Goal: Task Accomplishment & Management: Use online tool/utility

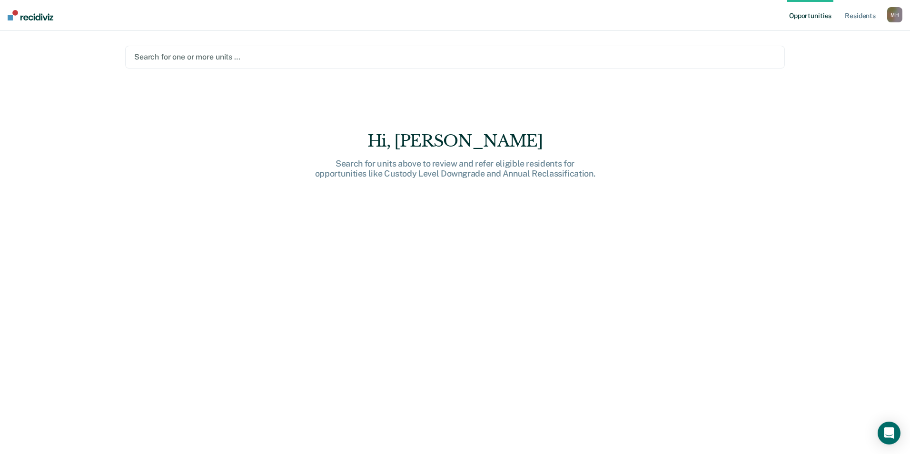
click at [165, 59] on div at bounding box center [455, 56] width 642 height 11
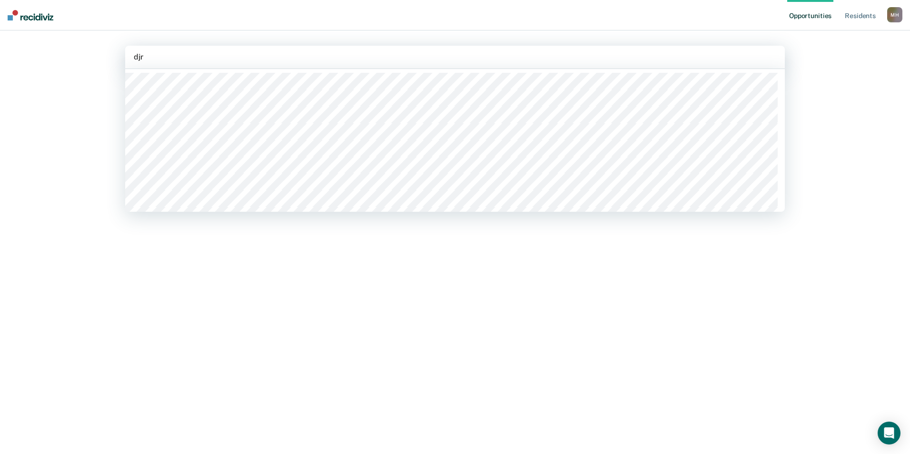
type input "djrc"
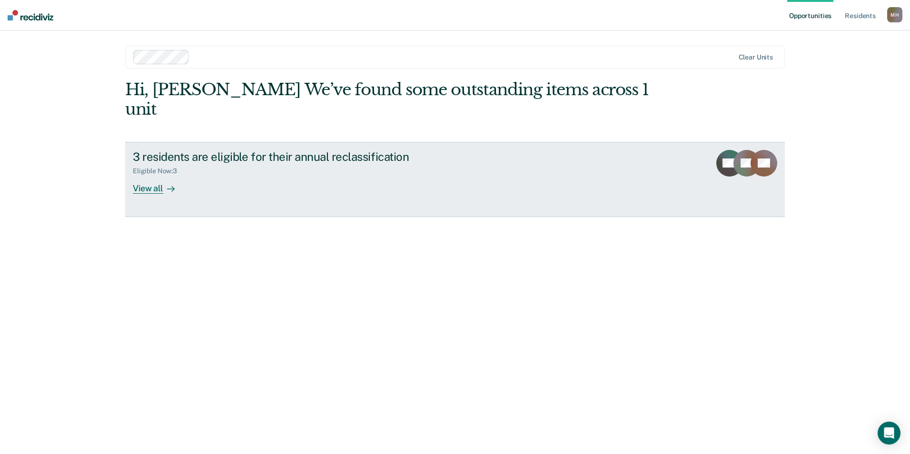
click at [163, 183] on div at bounding box center [168, 188] width 11 height 11
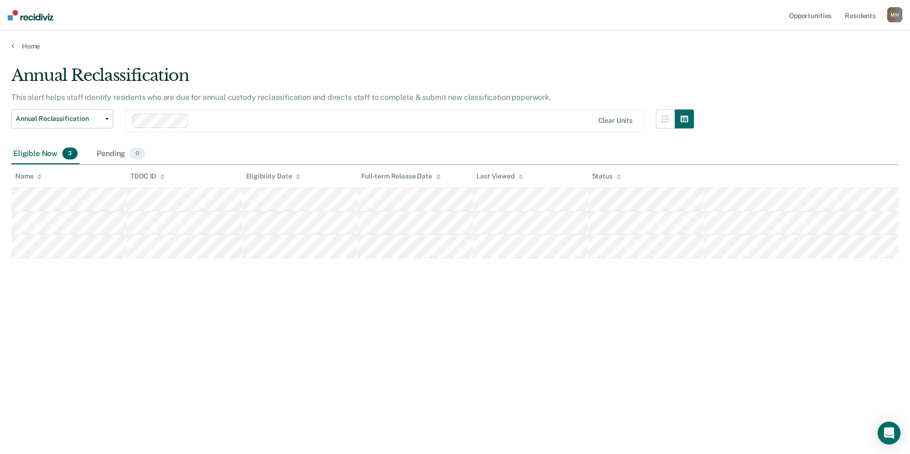
click at [200, 115] on div at bounding box center [393, 120] width 400 height 11
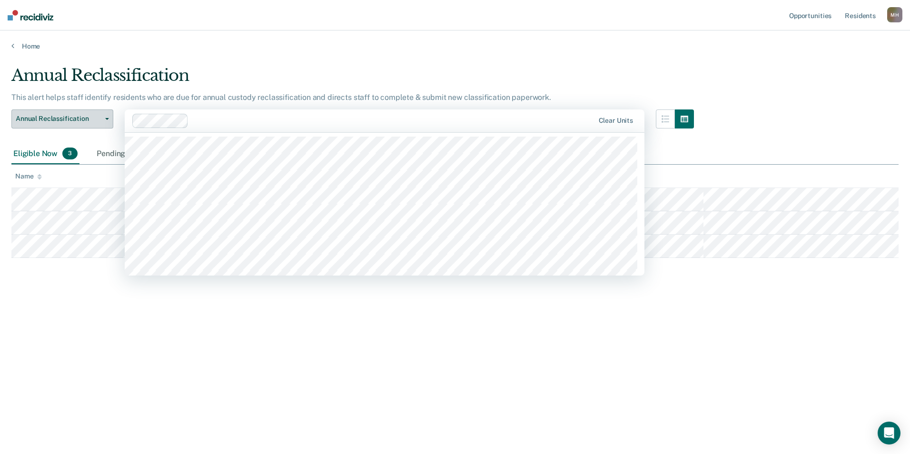
click at [95, 119] on span "Annual Reclassification" at bounding box center [59, 119] width 86 height 8
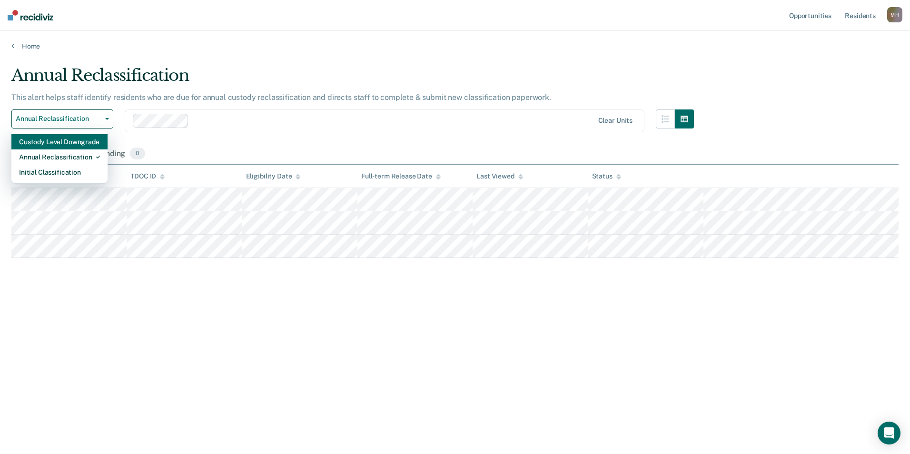
click at [74, 144] on div "Custody Level Downgrade" at bounding box center [59, 141] width 81 height 15
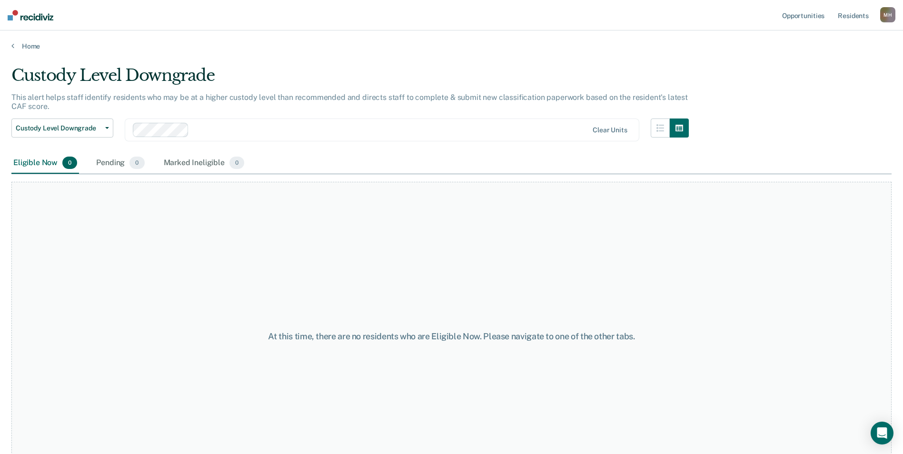
click at [198, 134] on div at bounding box center [390, 129] width 395 height 11
click at [69, 130] on span "Custody Level Downgrade" at bounding box center [59, 128] width 86 height 8
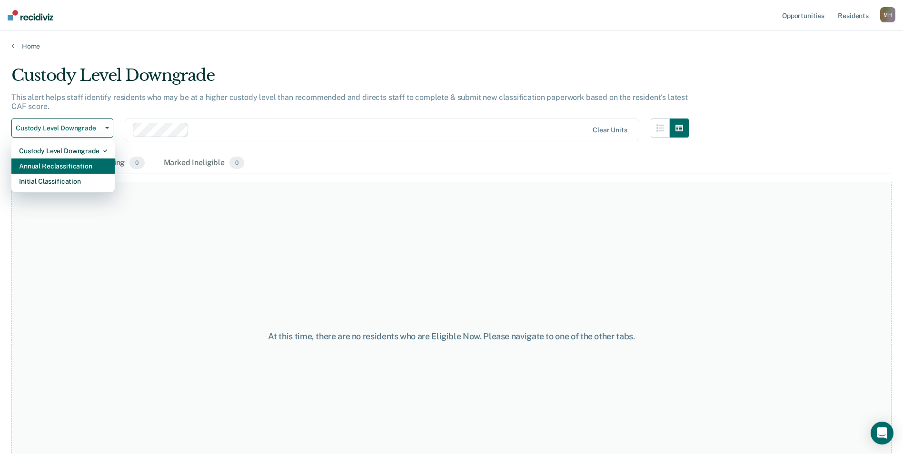
click at [47, 167] on div "Annual Reclassification" at bounding box center [63, 165] width 88 height 15
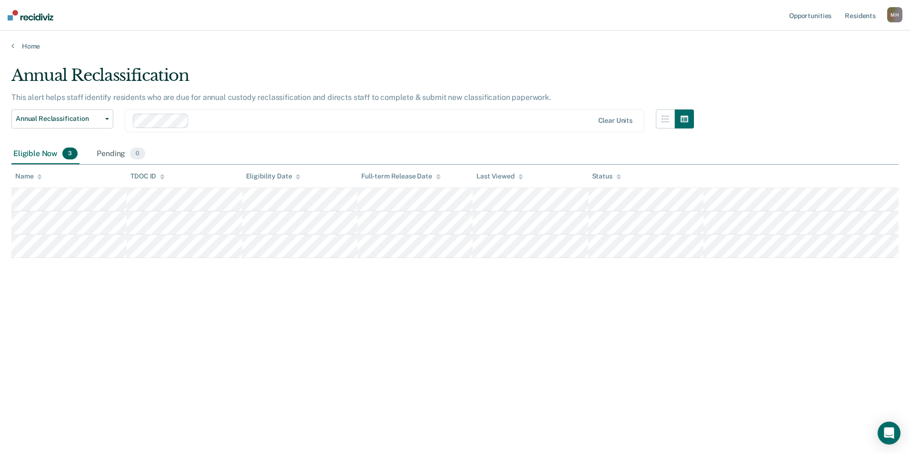
click at [229, 106] on div "This alert helps staff identify residents who are due for annual custody reclas…" at bounding box center [352, 101] width 683 height 17
click at [221, 129] on div "Clear units" at bounding box center [385, 120] width 520 height 23
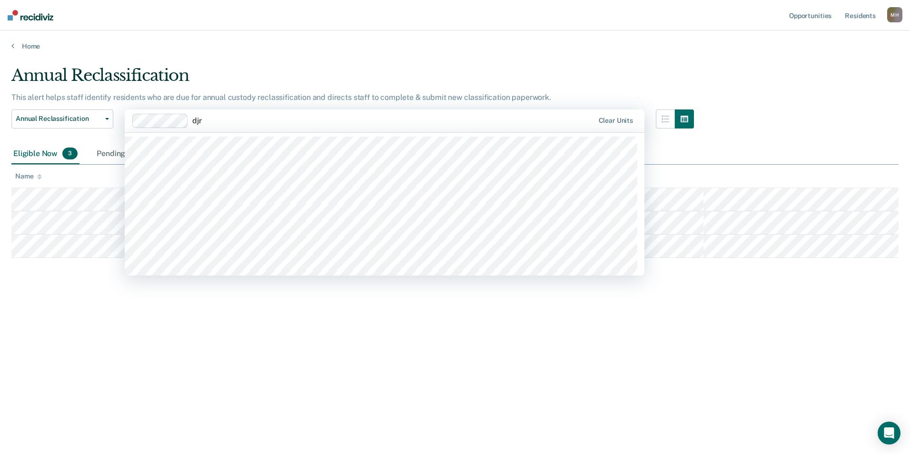
type input "djrc"
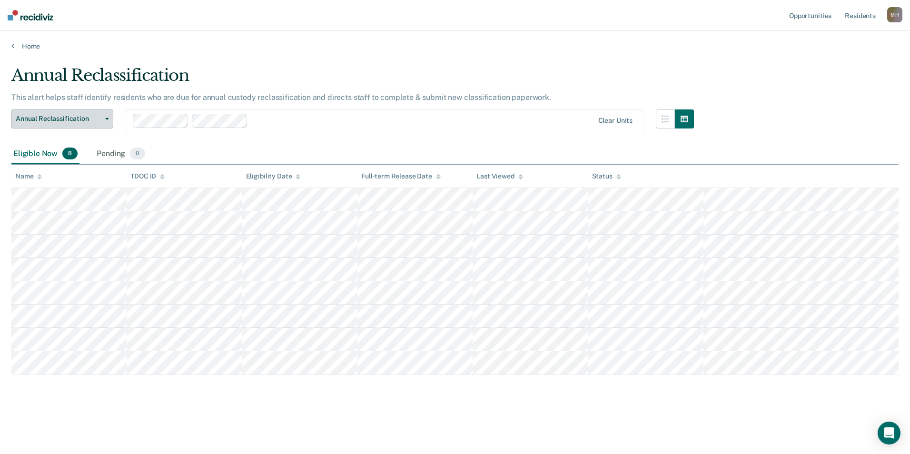
click at [77, 119] on span "Annual Reclassification" at bounding box center [59, 119] width 86 height 8
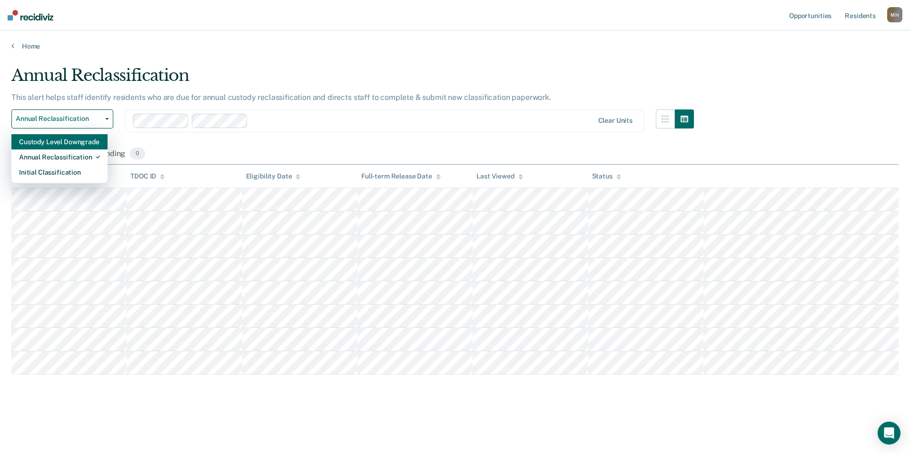
click at [62, 146] on div "Custody Level Downgrade" at bounding box center [59, 141] width 81 height 15
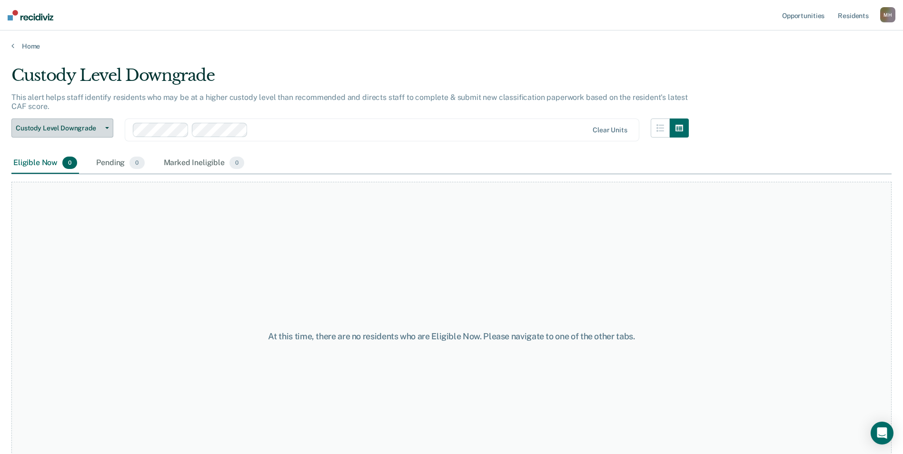
click at [65, 128] on span "Custody Level Downgrade" at bounding box center [59, 128] width 86 height 8
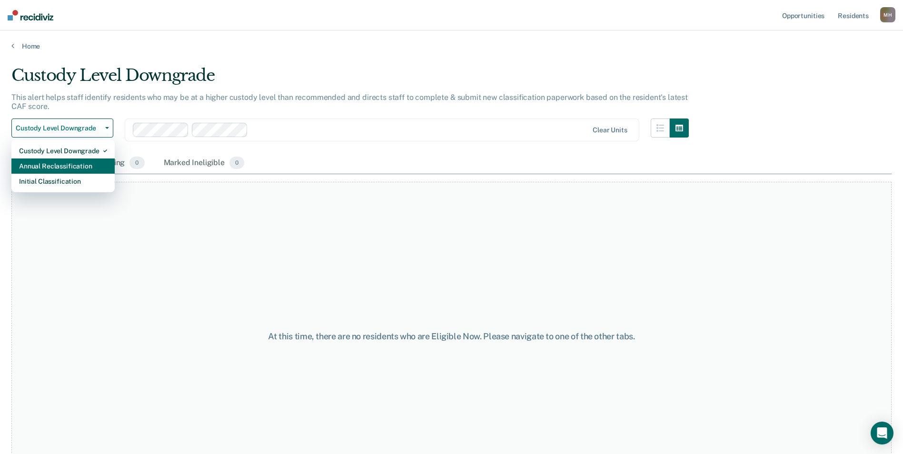
click at [55, 167] on div "Annual Reclassification" at bounding box center [63, 165] width 88 height 15
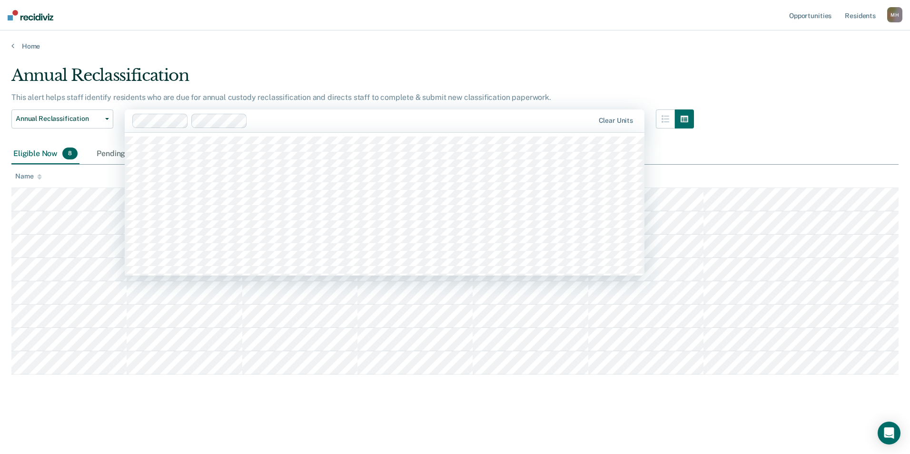
click at [308, 124] on div at bounding box center [422, 120] width 343 height 11
type input "djrc"
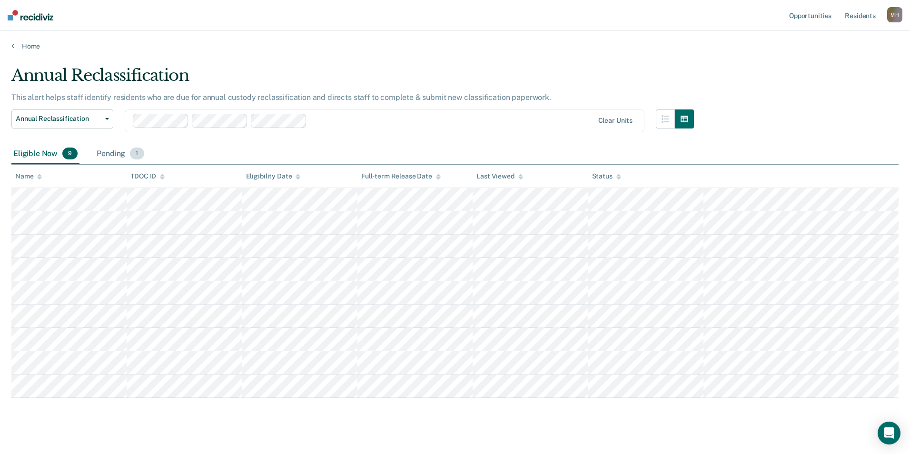
click at [115, 150] on div "Pending 1" at bounding box center [120, 154] width 51 height 21
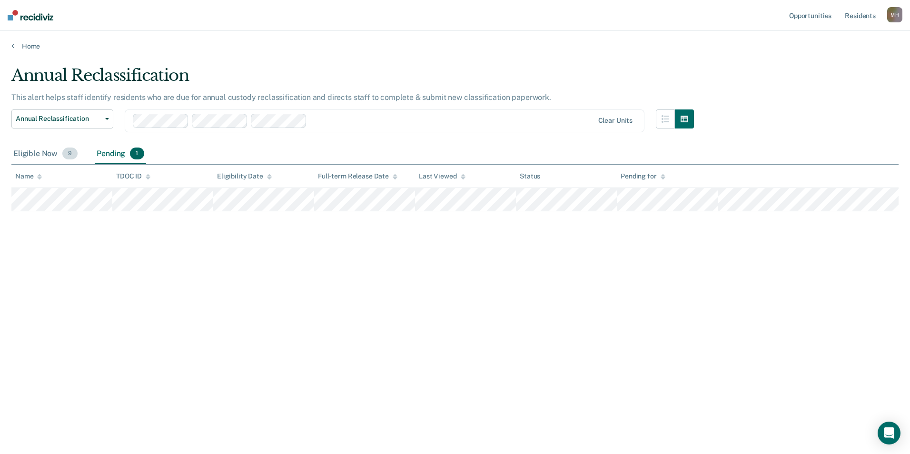
click at [40, 157] on div "Eligible Now 9" at bounding box center [45, 154] width 68 height 21
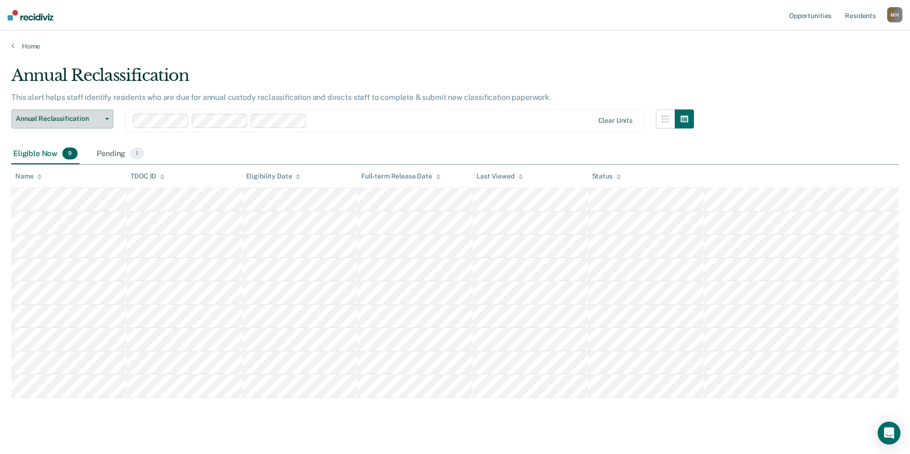
click at [71, 119] on span "Annual Reclassification" at bounding box center [59, 119] width 86 height 8
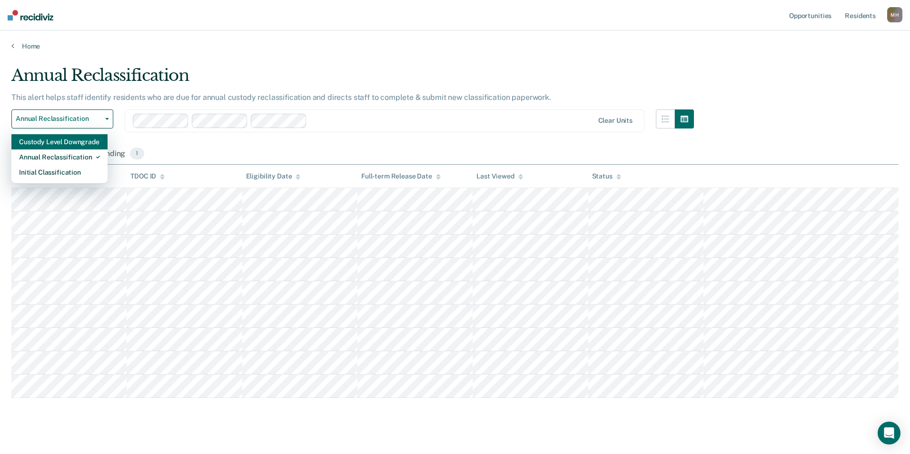
click at [64, 146] on div "Custody Level Downgrade" at bounding box center [59, 141] width 81 height 15
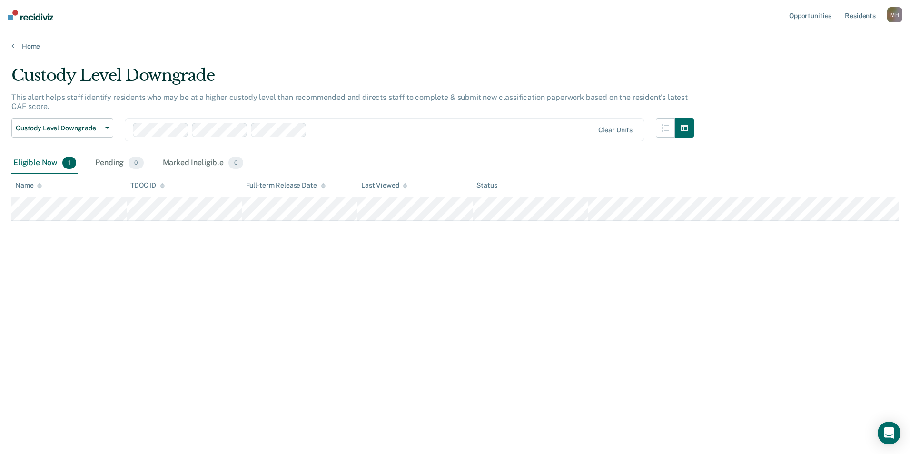
click at [634, 132] on div "Clear units" at bounding box center [615, 130] width 42 height 8
